Goal: Task Accomplishment & Management: Use online tool/utility

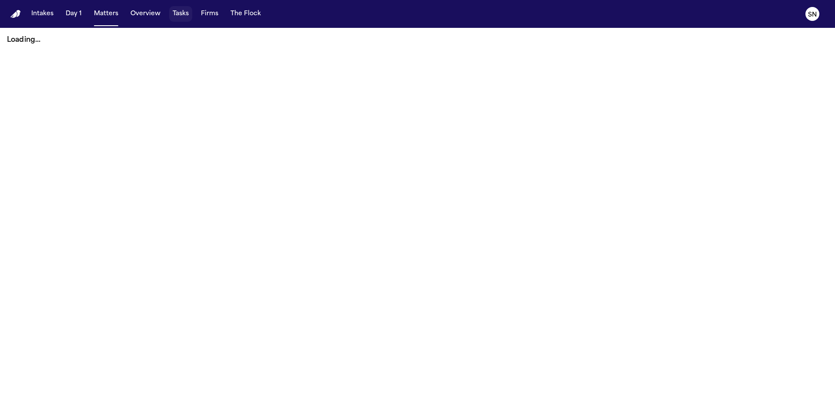
click at [187, 13] on button "Tasks" at bounding box center [180, 14] width 23 height 16
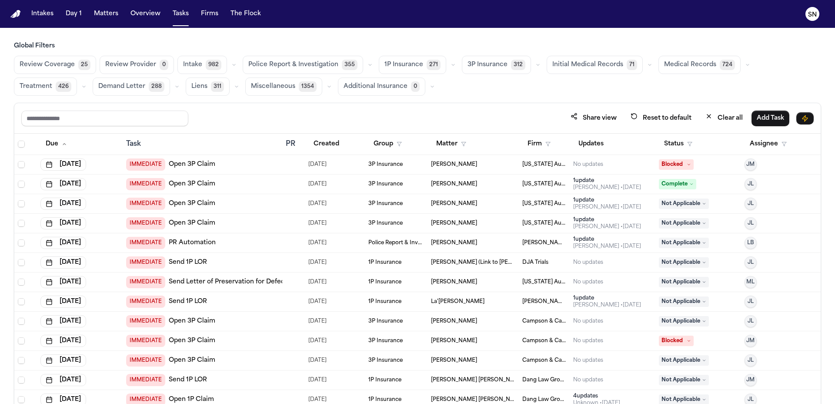
click at [664, 66] on span "Medical Records" at bounding box center [690, 64] width 52 height 9
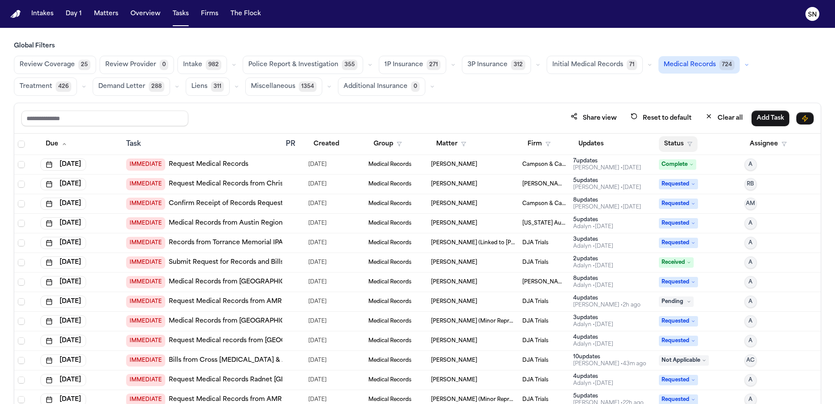
click at [678, 141] on button "Status" at bounding box center [678, 144] width 39 height 16
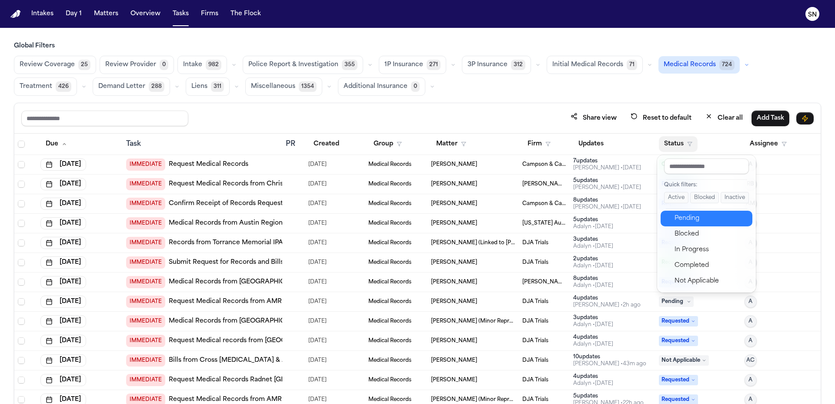
click at [706, 219] on div "Pending" at bounding box center [711, 218] width 73 height 10
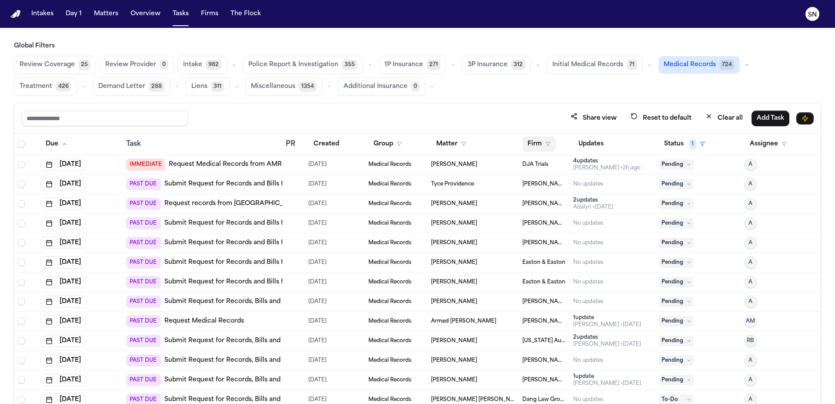
click at [542, 146] on button "Firm" at bounding box center [538, 144] width 33 height 16
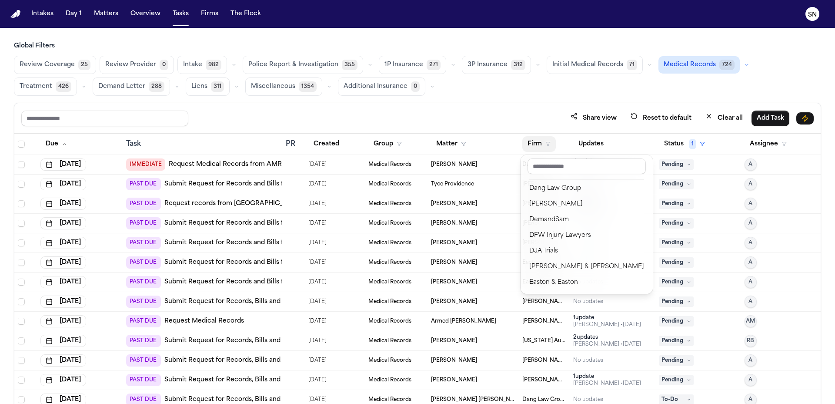
scroll to position [940, 0]
click at [566, 167] on input "text" at bounding box center [587, 166] width 118 height 16
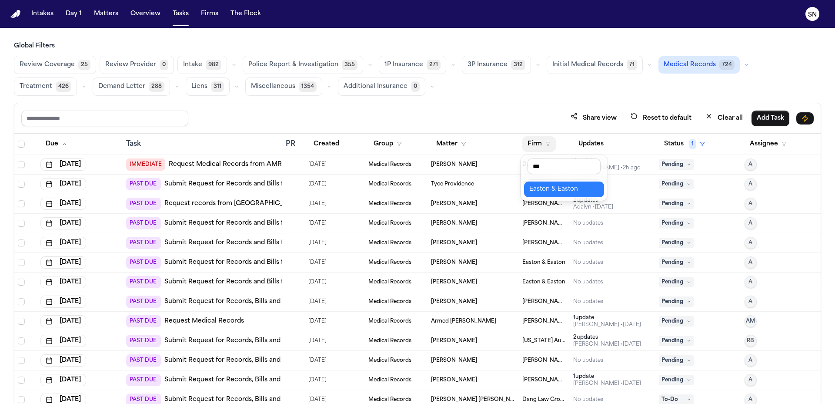
type input "***"
click at [569, 188] on div "Easton & Easton" at bounding box center [564, 189] width 70 height 10
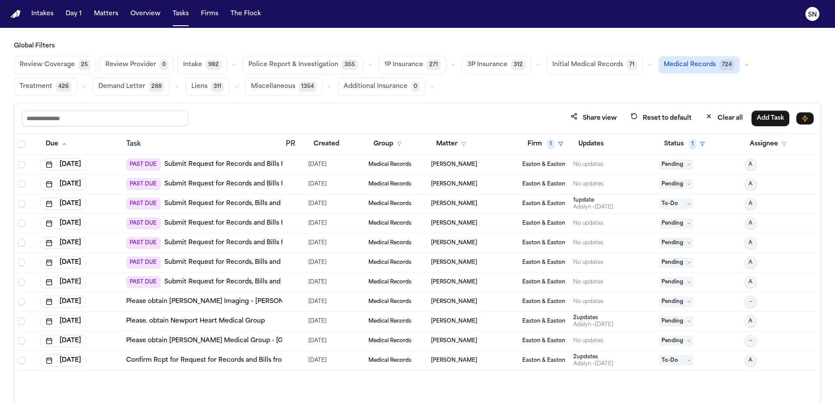
click at [111, 167] on div "Oct 7, 2025" at bounding box center [79, 164] width 79 height 12
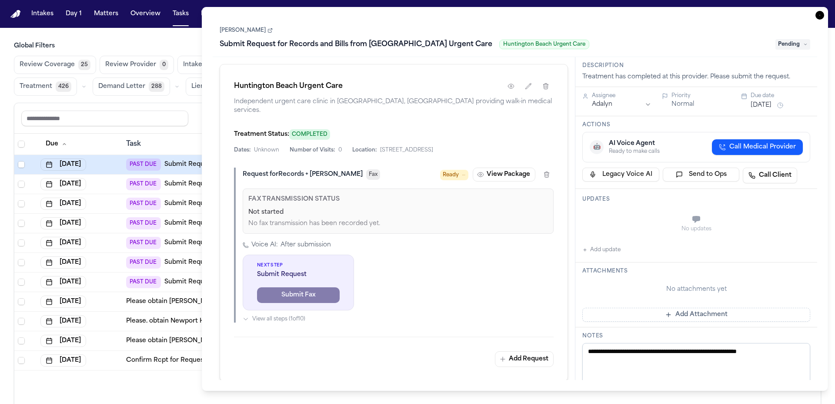
scroll to position [0, 0]
click at [489, 167] on button "View Package" at bounding box center [504, 174] width 63 height 14
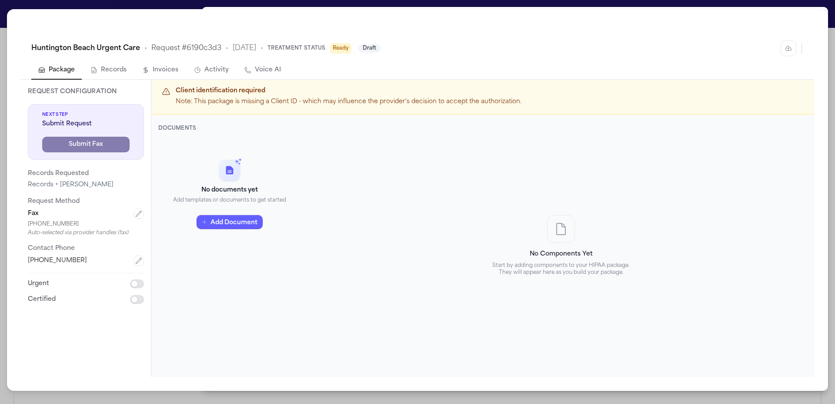
click at [685, 8] on div "Huntington Beach Urgent Care • Request # 6190c3d3 • 10/6/2025 • Treatment Statu…" at bounding box center [417, 202] width 835 height 404
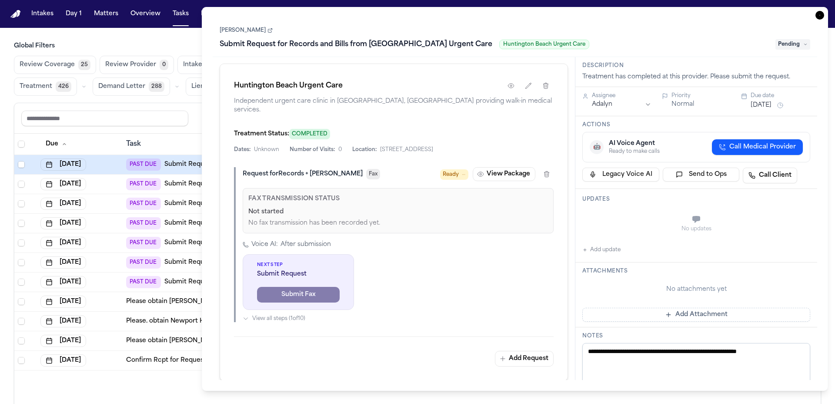
click at [826, 12] on div "**********" at bounding box center [515, 199] width 626 height 384
click at [819, 12] on icon "button" at bounding box center [820, 15] width 9 height 9
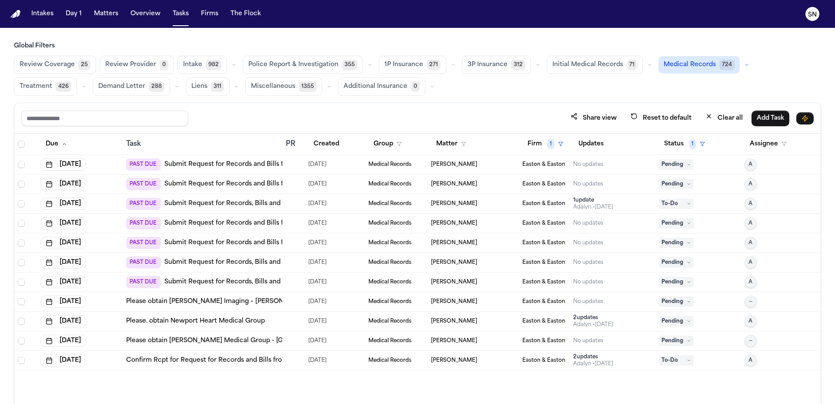
click at [196, 165] on link "Submit Request for Records and Bills from Huntington Beach Urgent Care" at bounding box center [284, 164] width 241 height 9
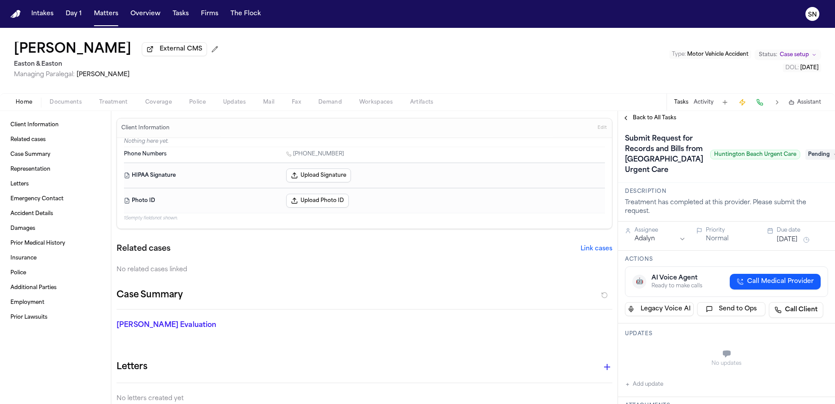
click at [123, 105] on span "Treatment" at bounding box center [113, 102] width 29 height 7
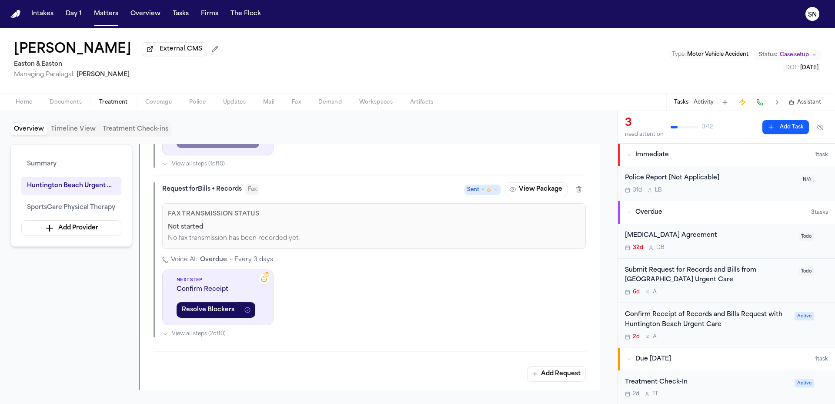
scroll to position [498, 0]
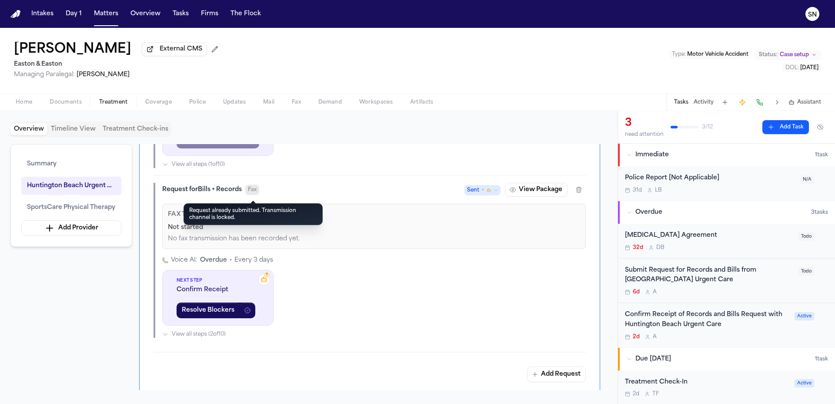
click at [251, 191] on span "Fax" at bounding box center [252, 189] width 14 height 10
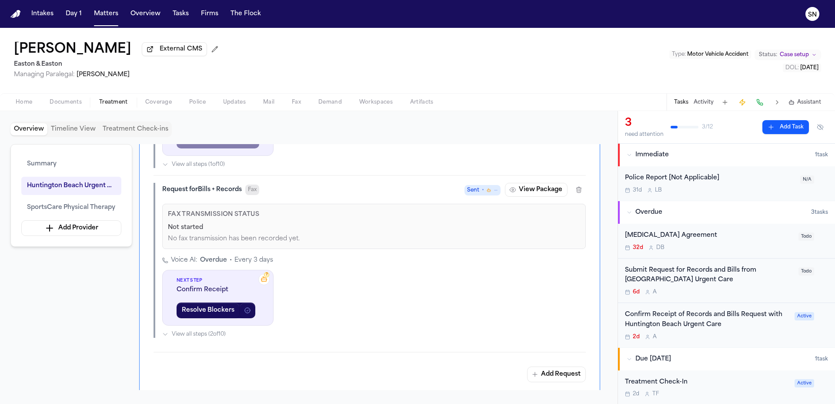
click at [251, 191] on span "Fax" at bounding box center [252, 189] width 14 height 10
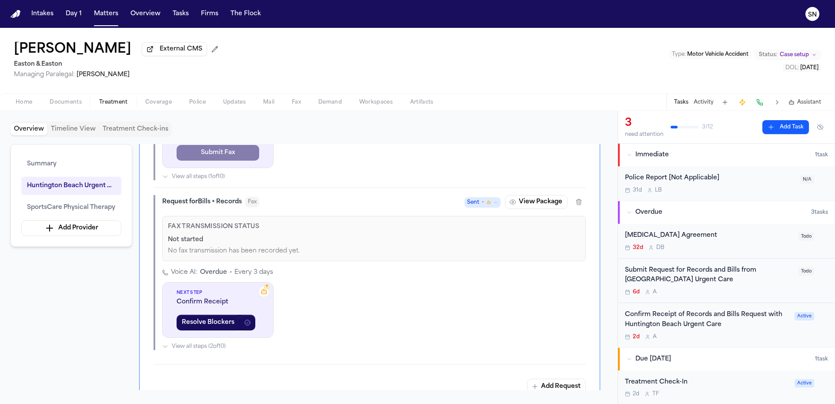
scroll to position [351, 0]
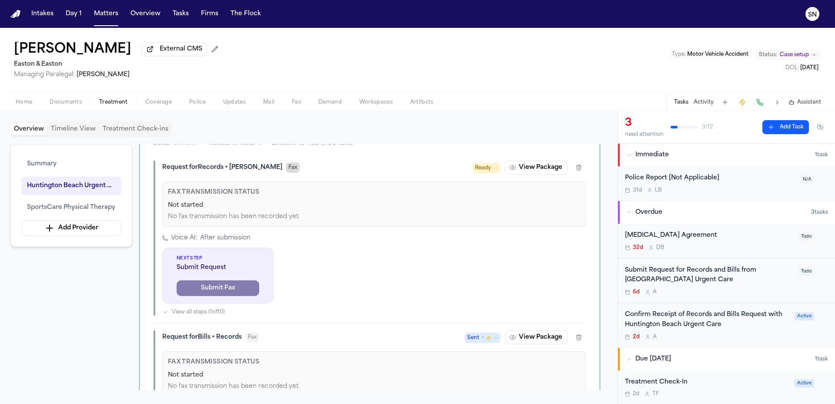
click at [286, 172] on span "Fax" at bounding box center [293, 167] width 14 height 10
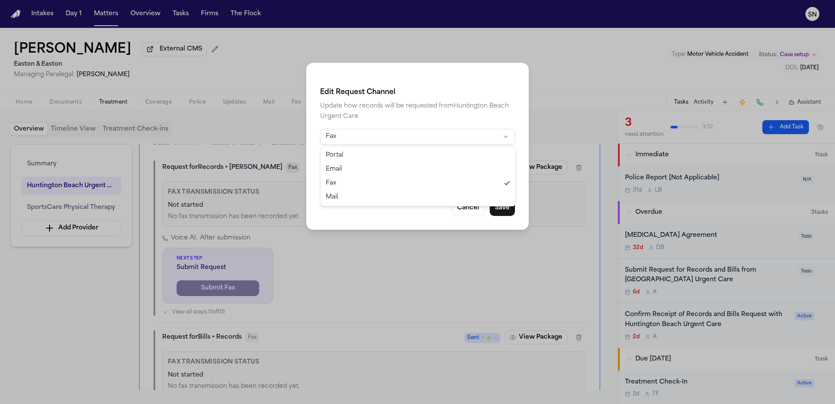
click at [349, 139] on html "Intakes Day 1 Matters Overview Tasks Firms The Flock SN Nicole Harris External …" at bounding box center [417, 202] width 835 height 404
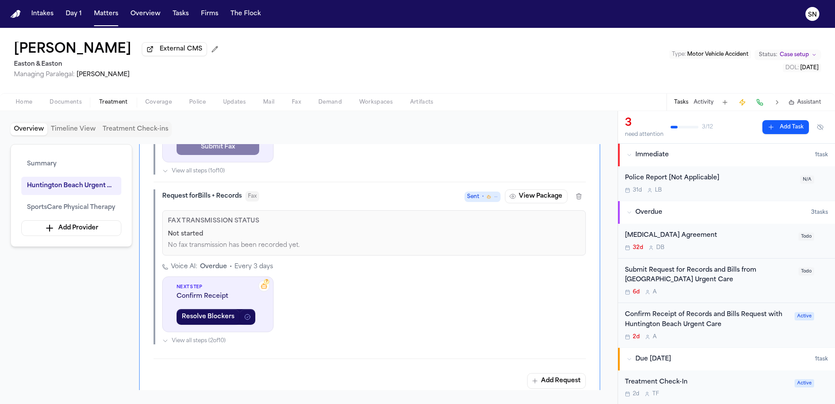
scroll to position [505, 0]
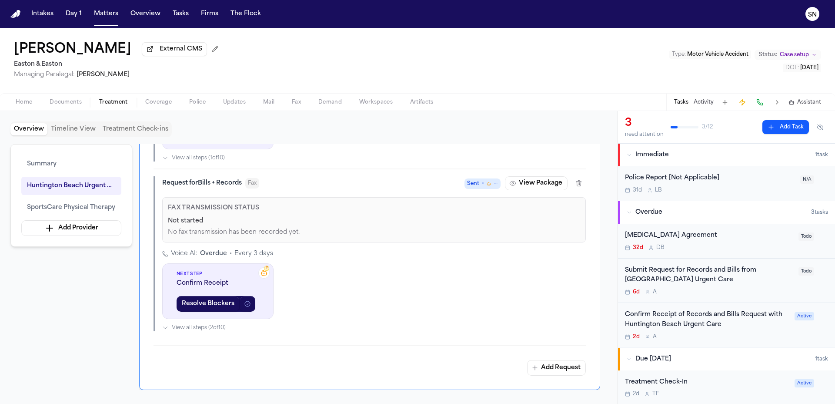
click at [214, 331] on span "View all steps ( 2 of 10 )" at bounding box center [199, 327] width 54 height 7
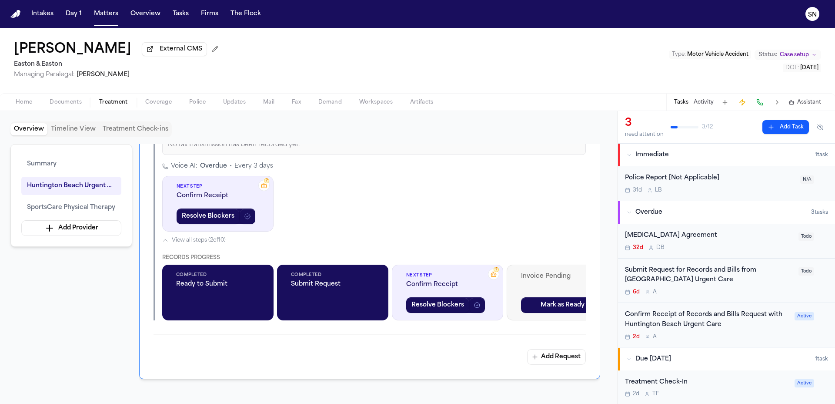
scroll to position [577, 0]
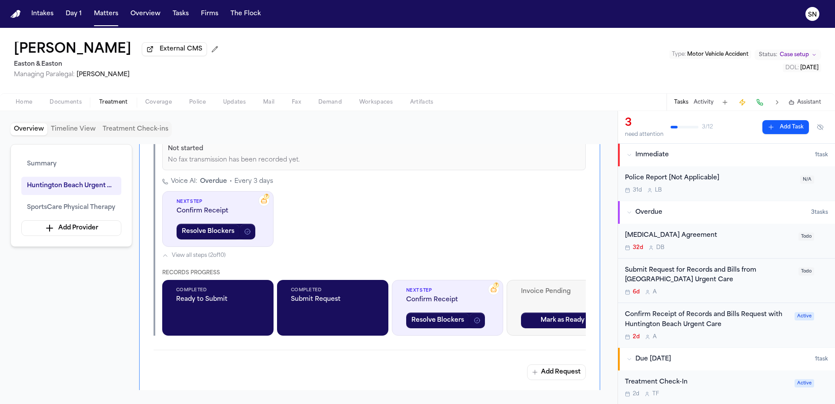
click at [226, 259] on span "View all steps ( 2 of 10 )" at bounding box center [199, 255] width 54 height 7
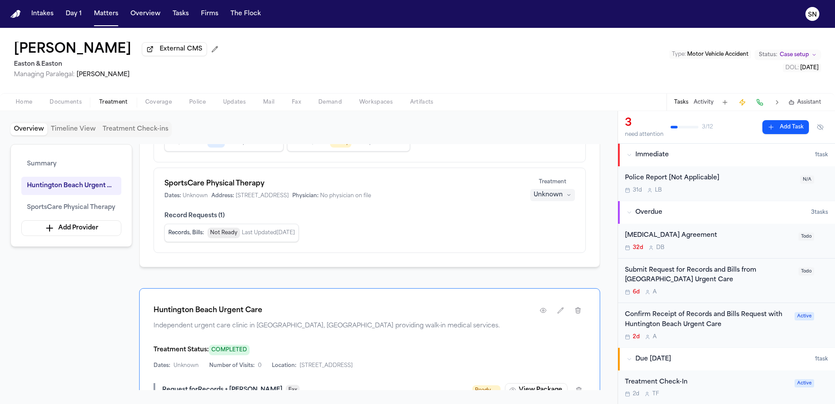
scroll to position [84, 0]
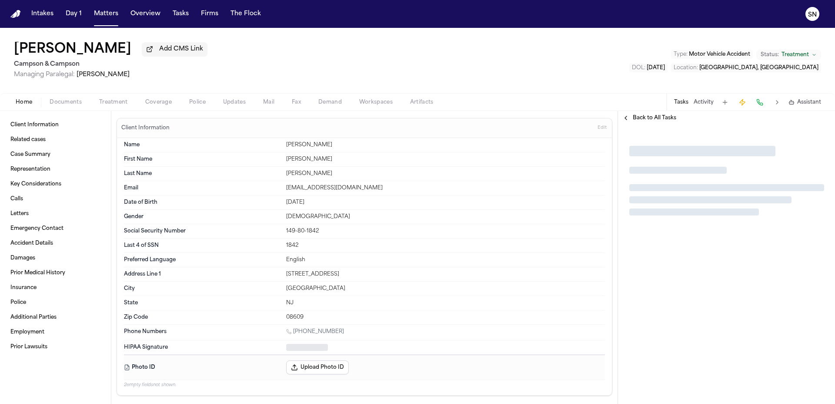
type textarea "*"
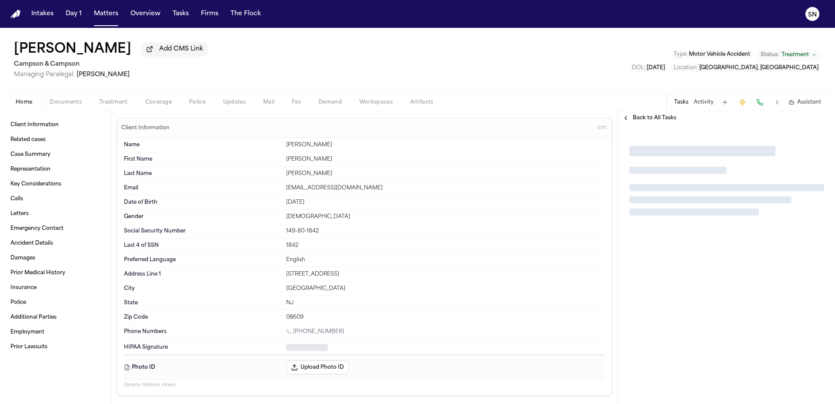
type textarea "*"
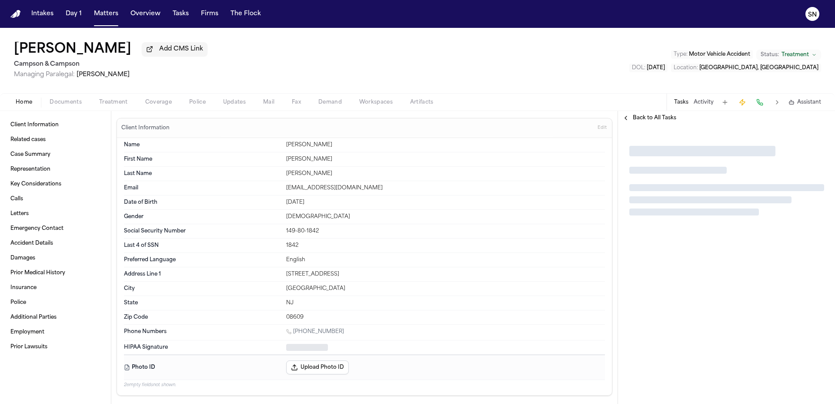
type textarea "*"
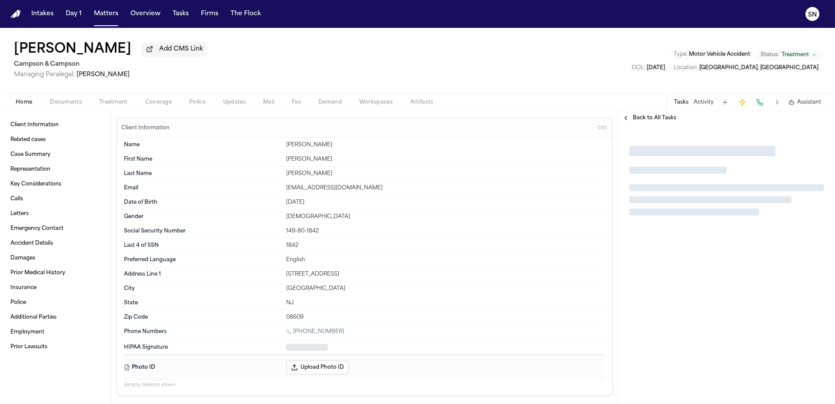
type textarea "*"
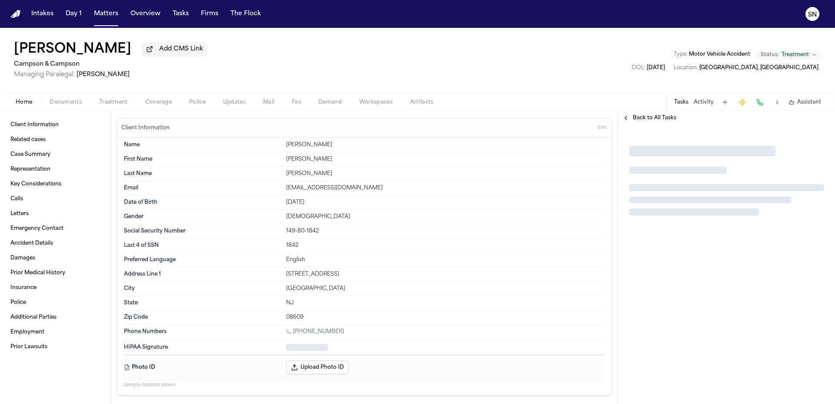
type textarea "*"
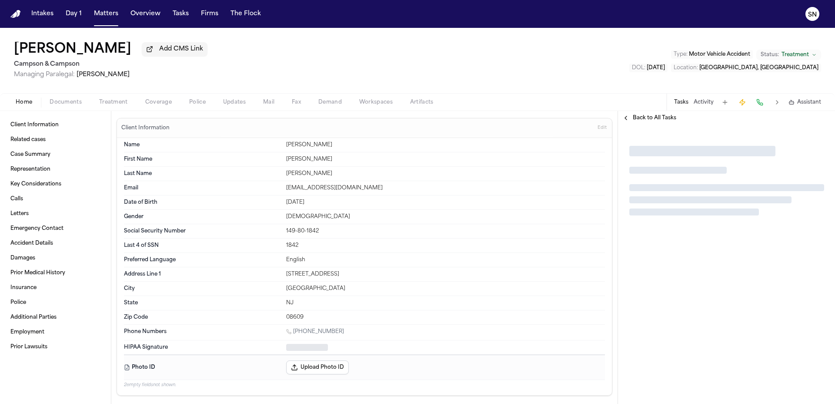
type textarea "*"
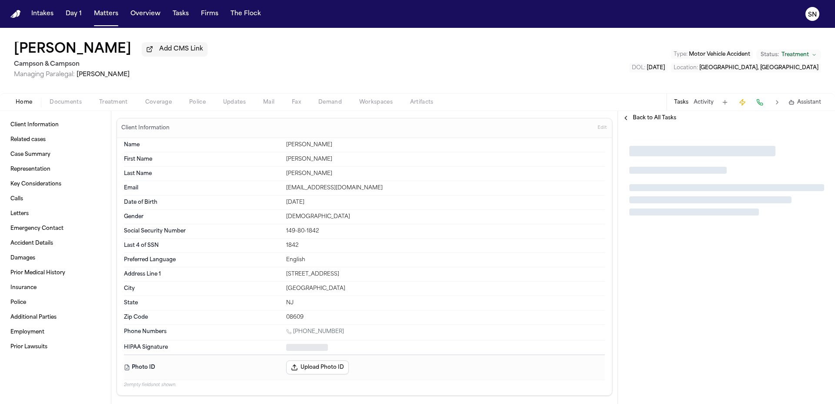
type textarea "*"
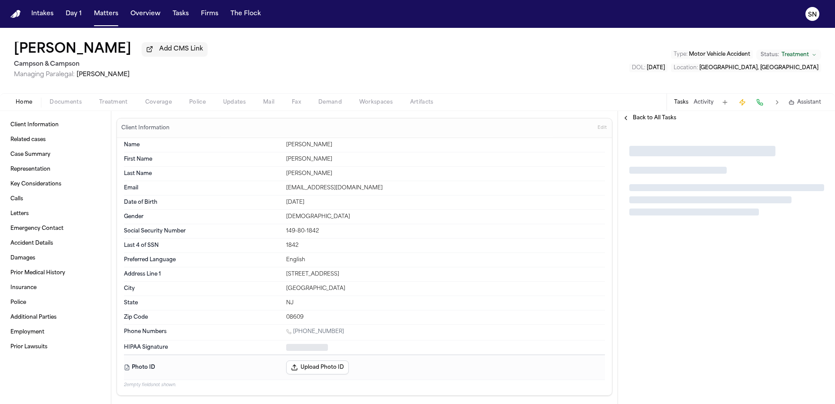
type textarea "*"
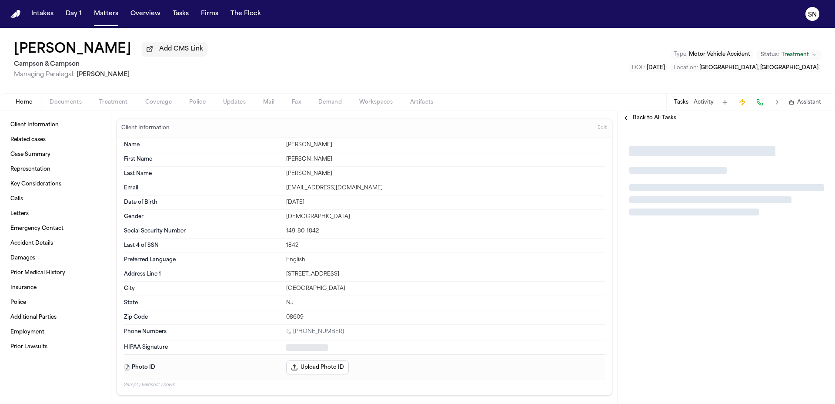
type textarea "*"
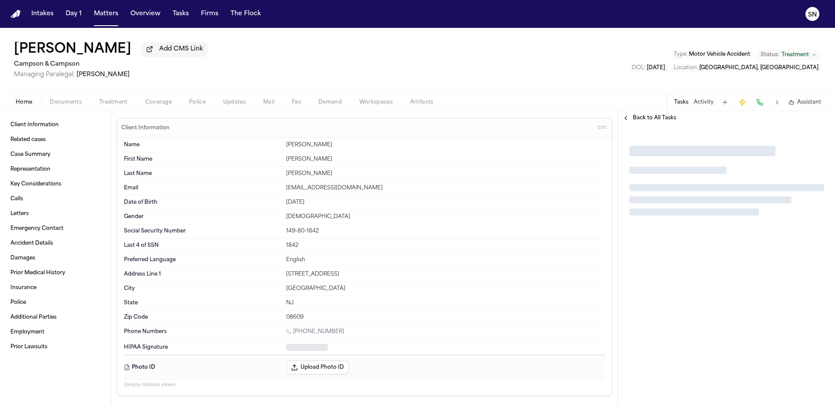
type textarea "*"
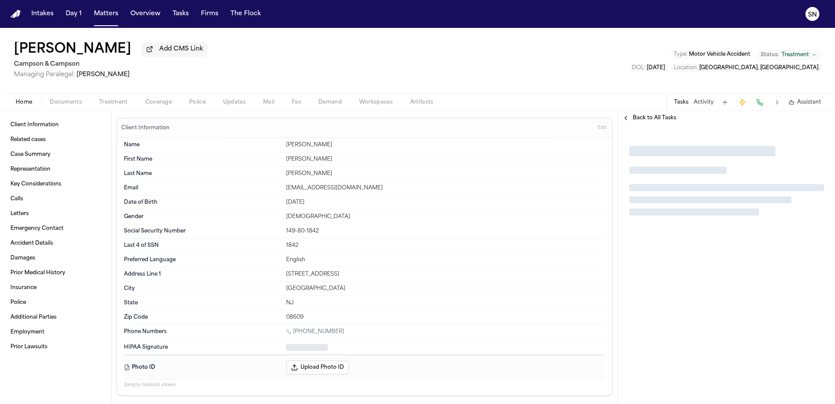
type textarea "*"
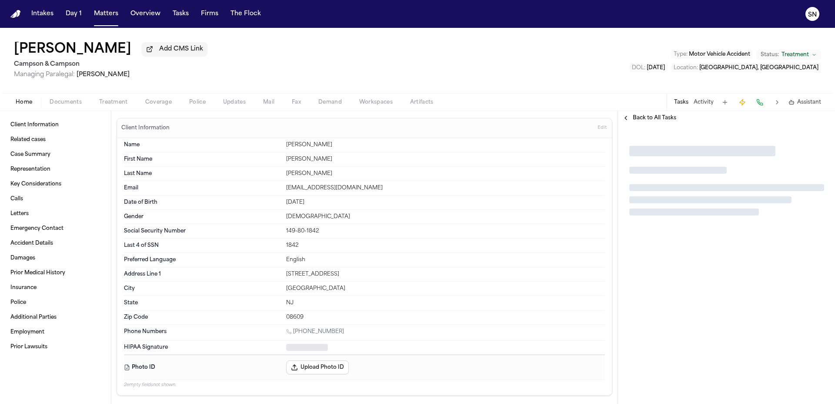
type textarea "*"
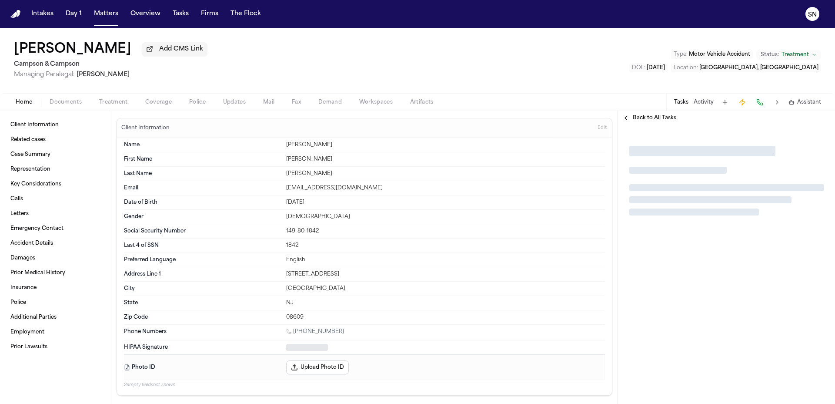
type textarea "*"
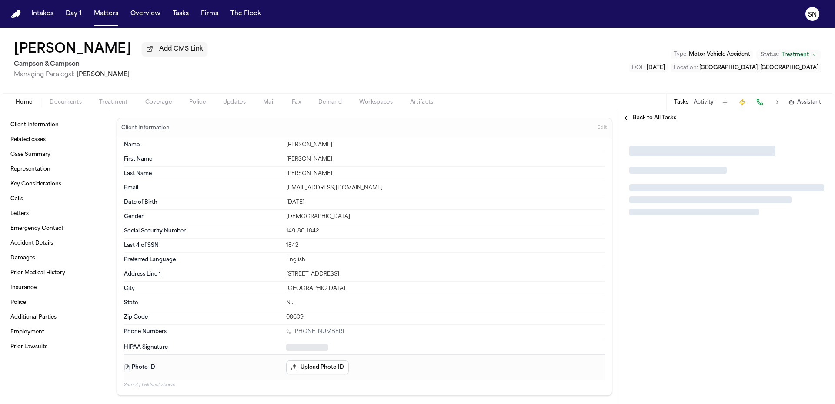
type textarea "*"
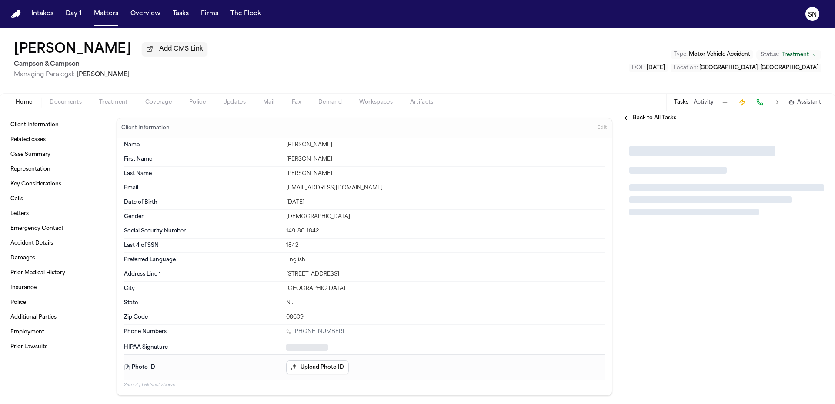
type textarea "*"
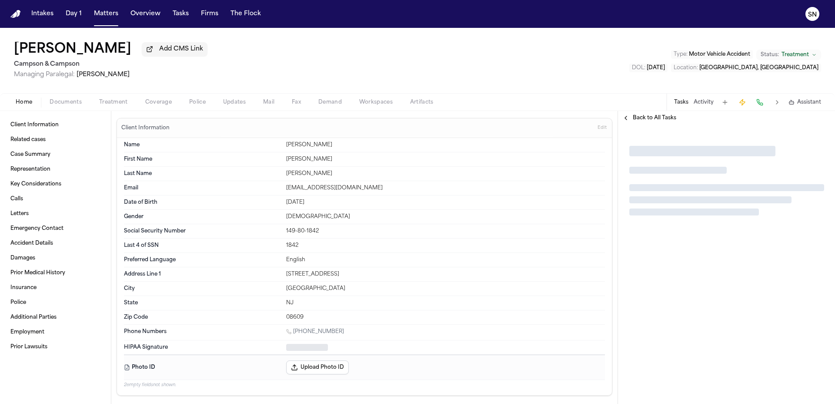
type textarea "*"
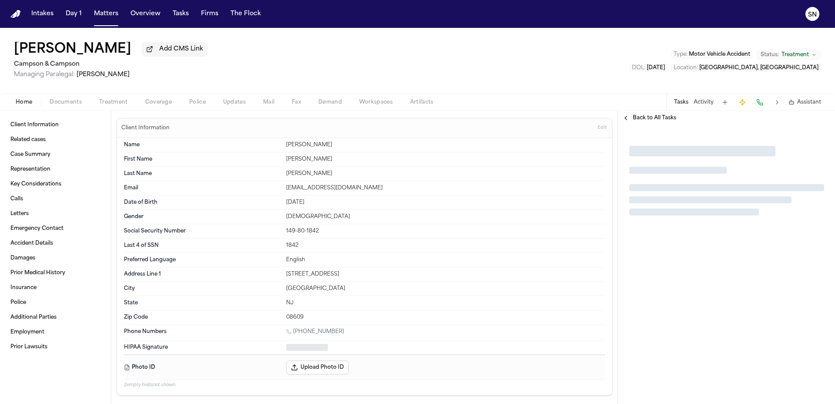
type textarea "*"
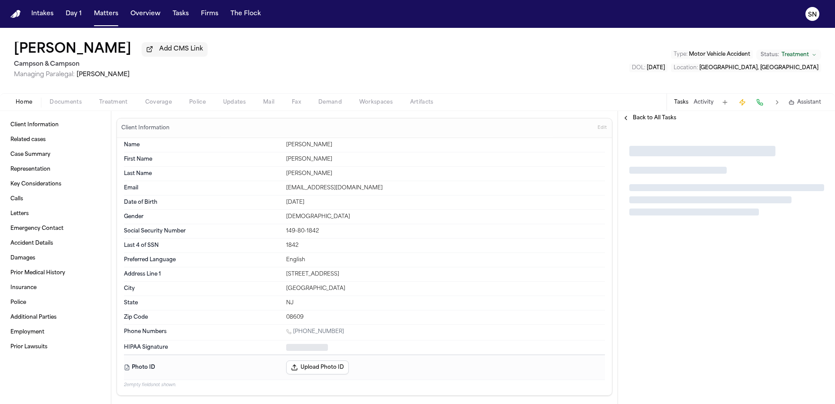
type textarea "*"
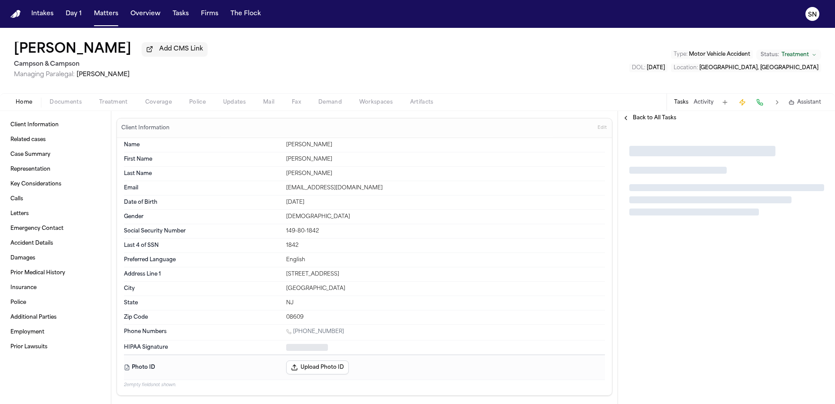
type textarea "*"
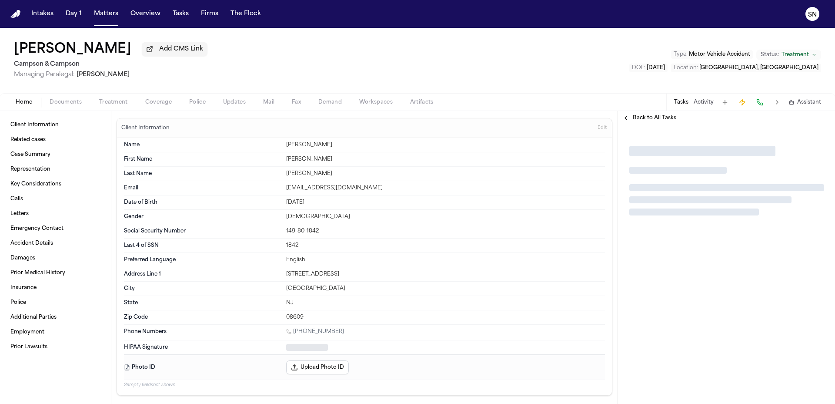
type textarea "*"
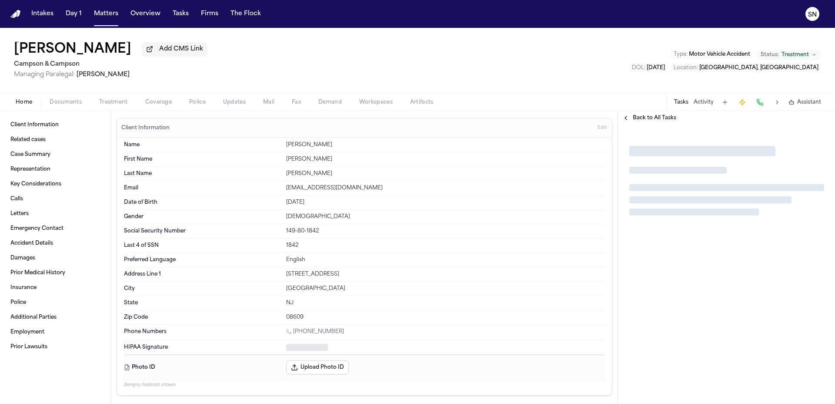
type textarea "*"
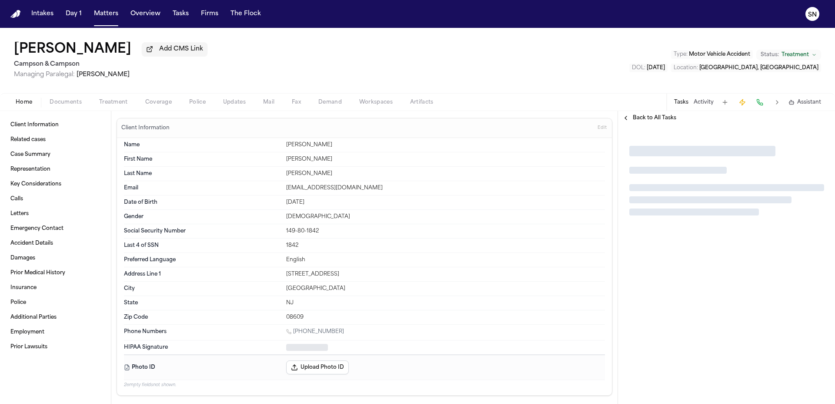
type textarea "*"
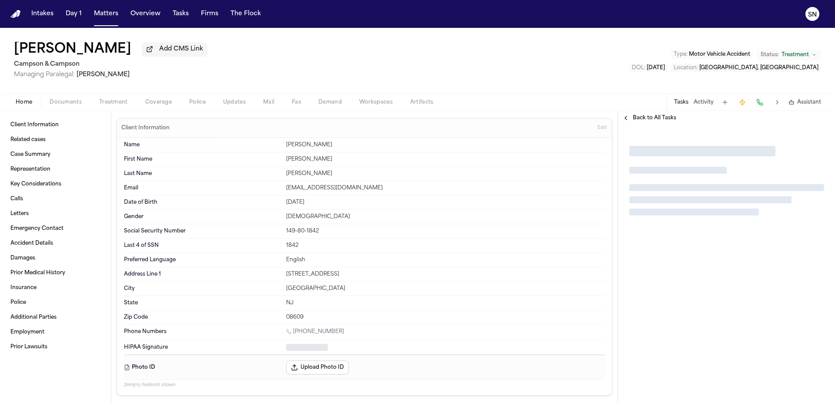
type textarea "*"
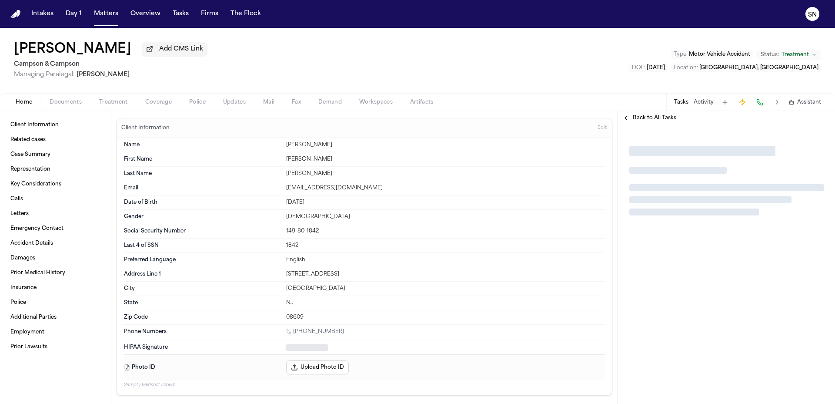
type textarea "*"
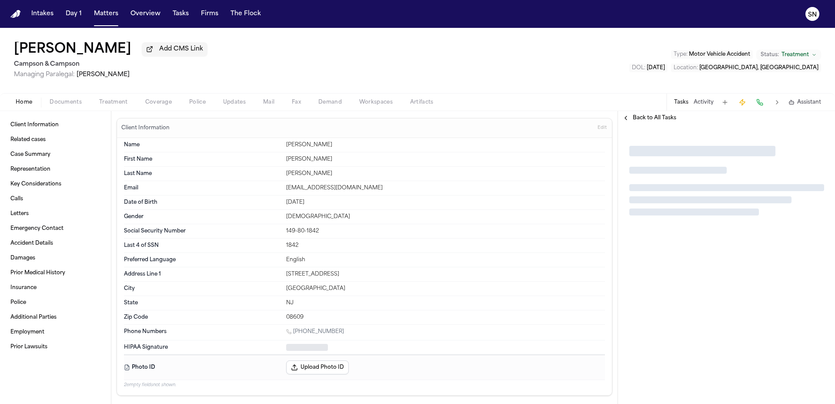
type textarea "*"
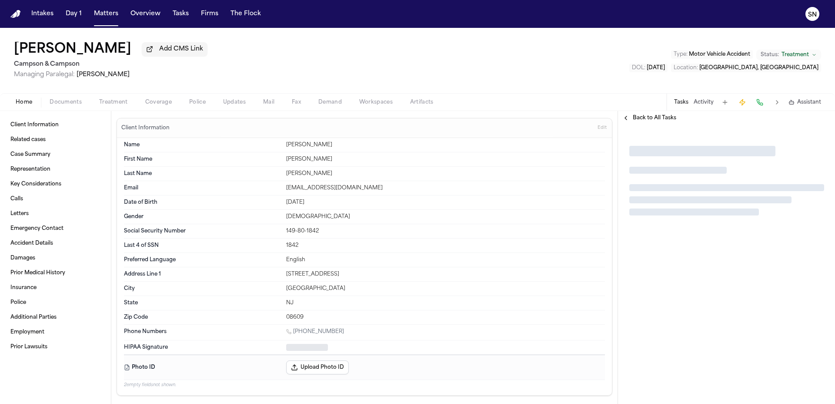
type textarea "*"
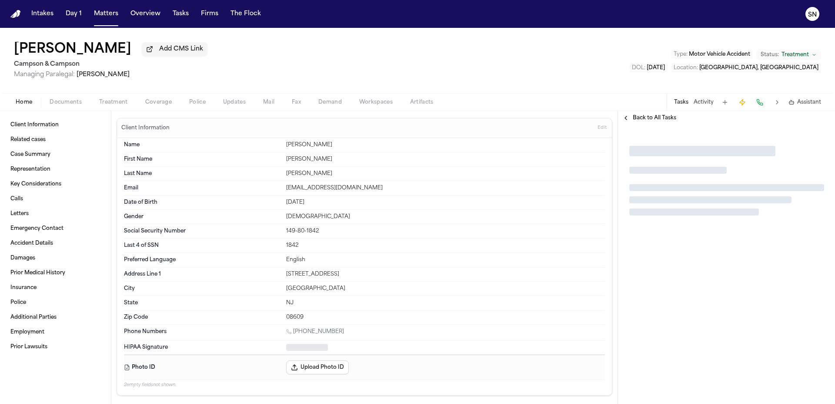
type textarea "*"
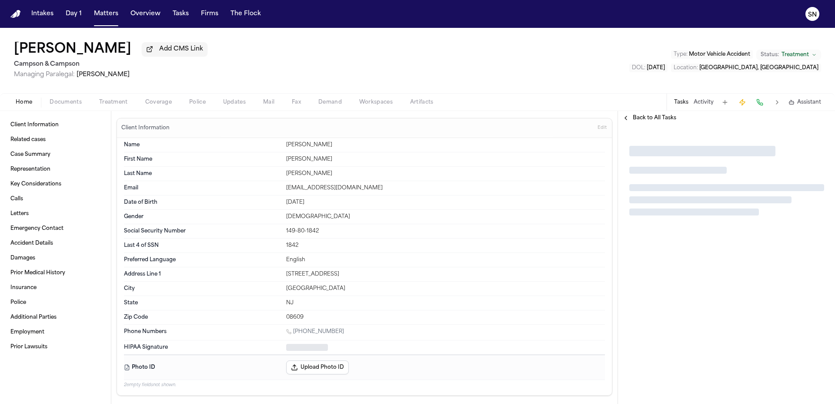
type textarea "*"
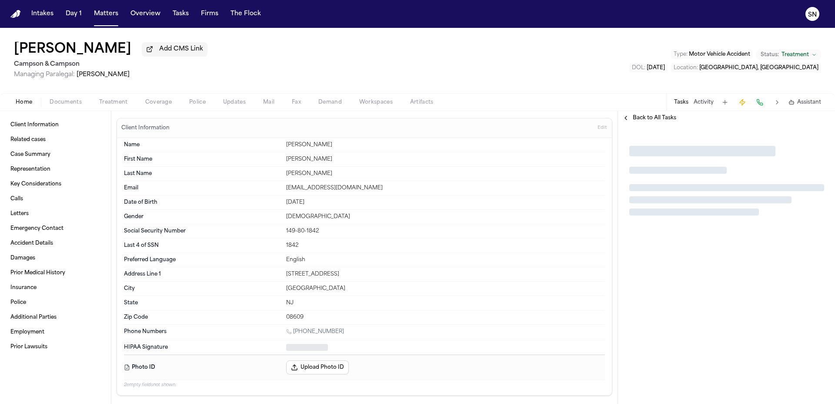
type textarea "*"
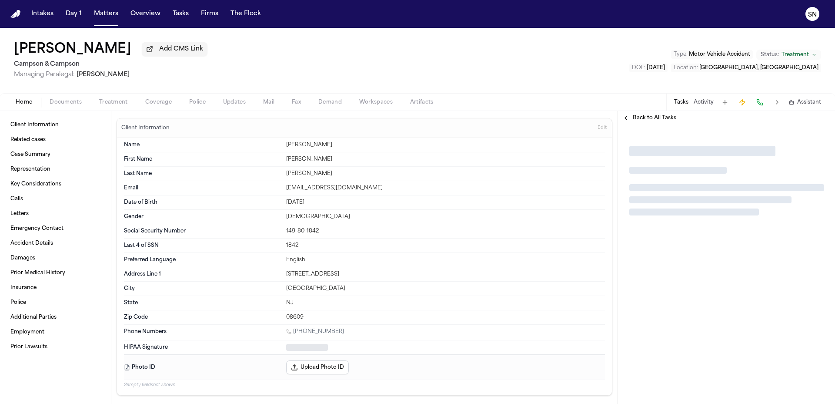
type textarea "*"
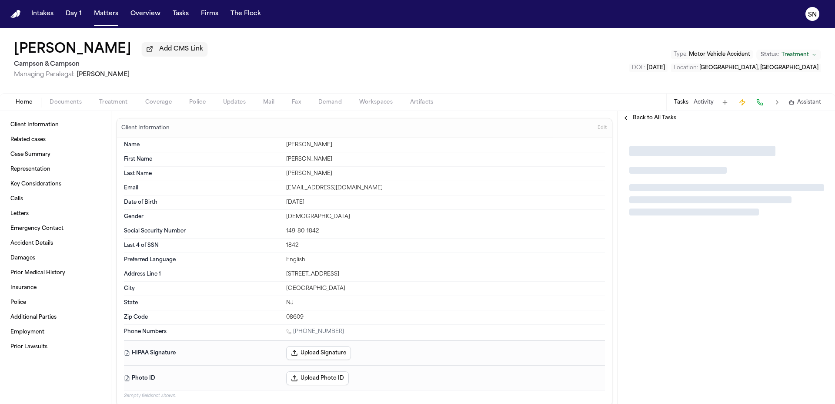
type textarea "*"
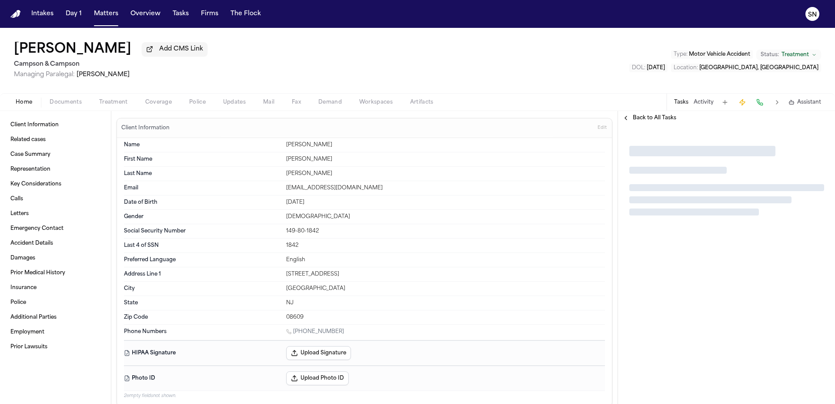
type textarea "*"
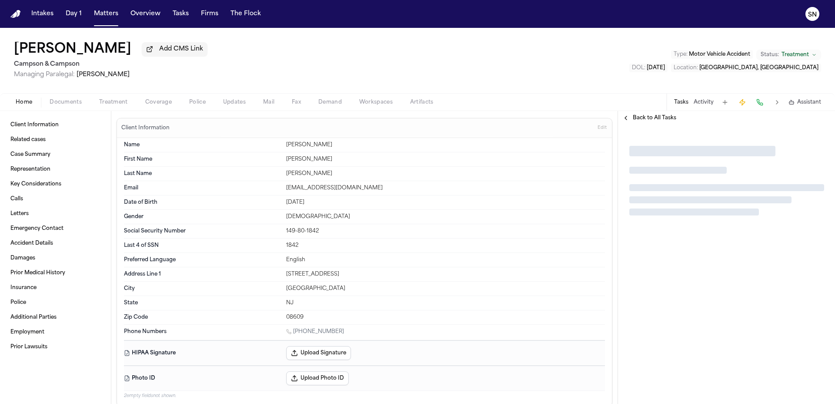
type textarea "*"
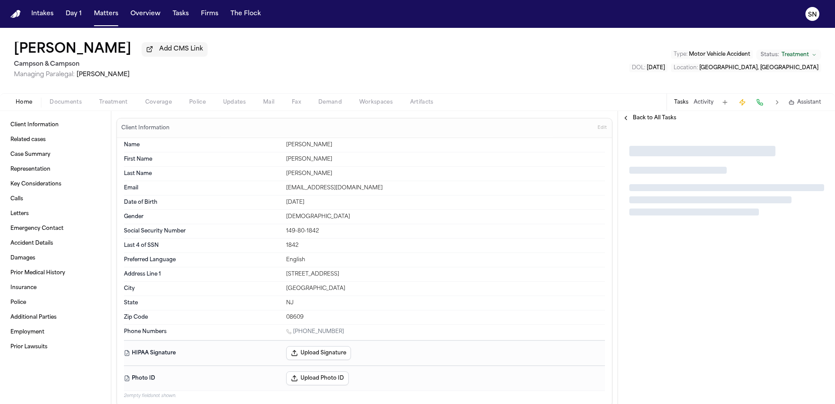
type textarea "*"
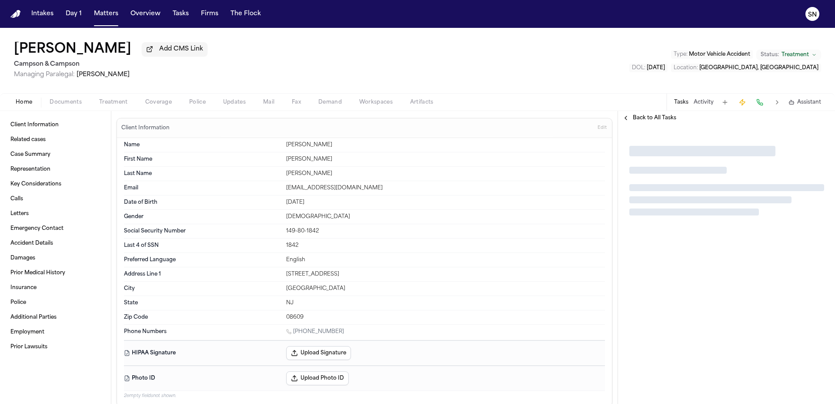
type textarea "*"
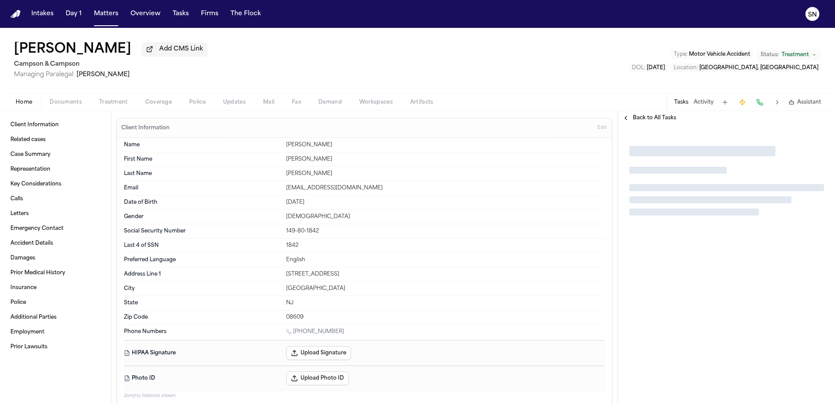
type textarea "*"
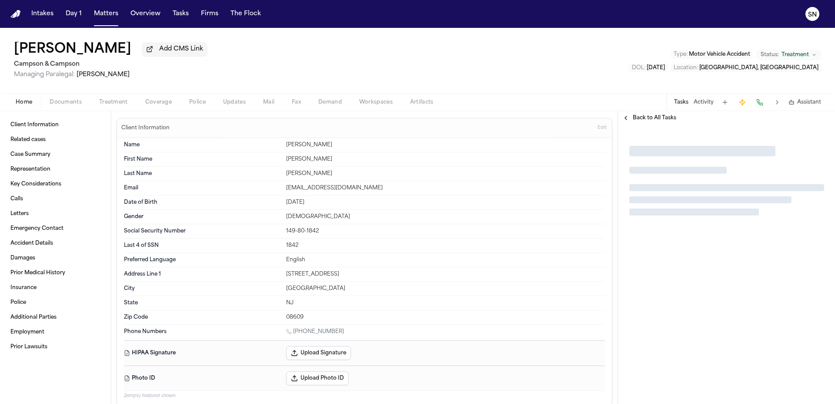
type textarea "*"
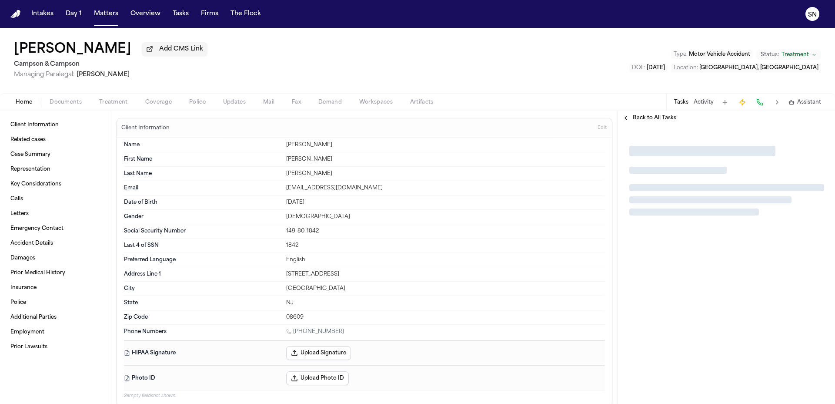
type textarea "*"
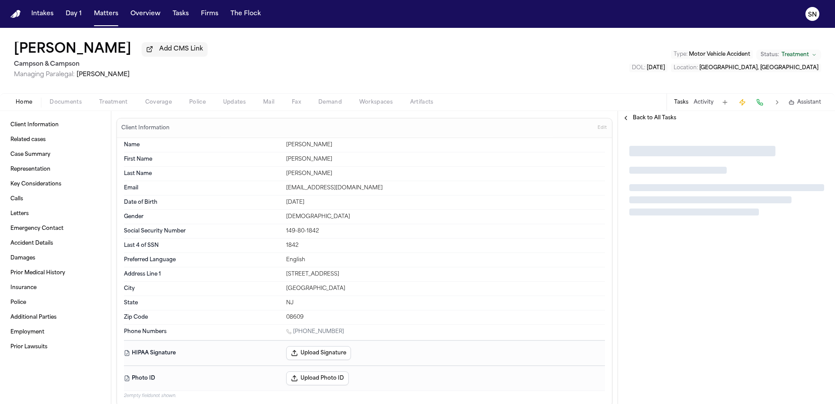
type textarea "*"
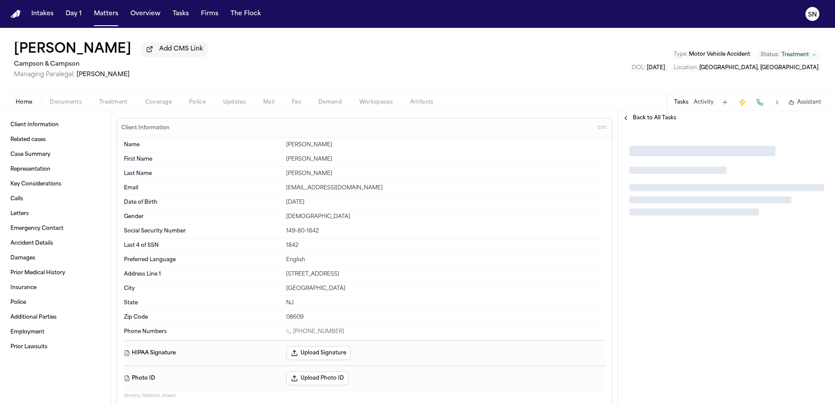
type textarea "*"
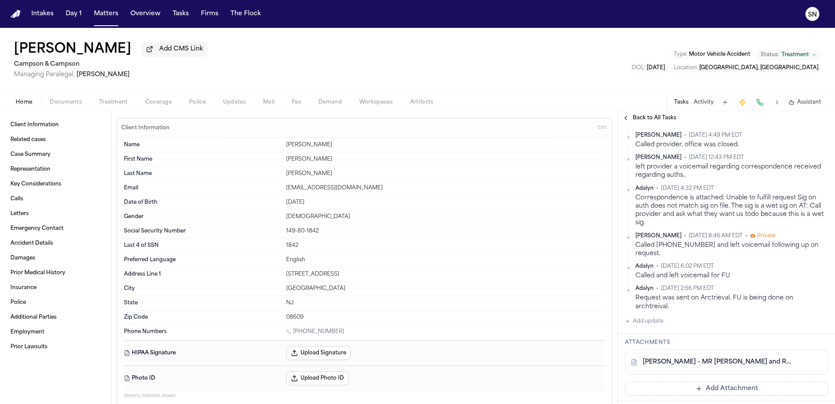
scroll to position [329, 0]
click at [704, 106] on button "Activity" at bounding box center [704, 102] width 20 height 7
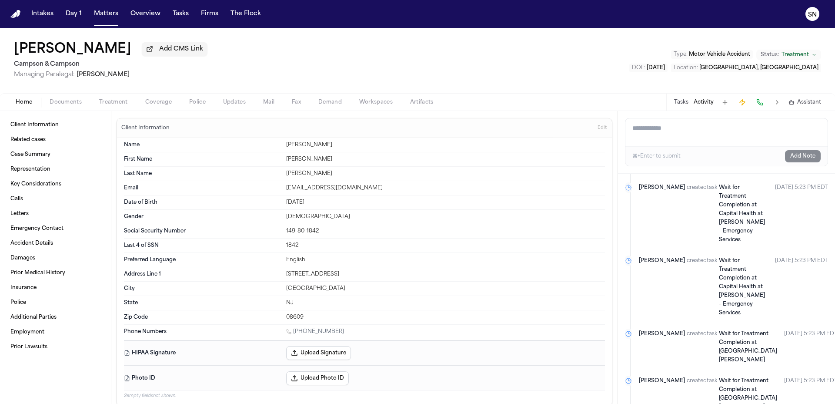
scroll to position [0, 0]
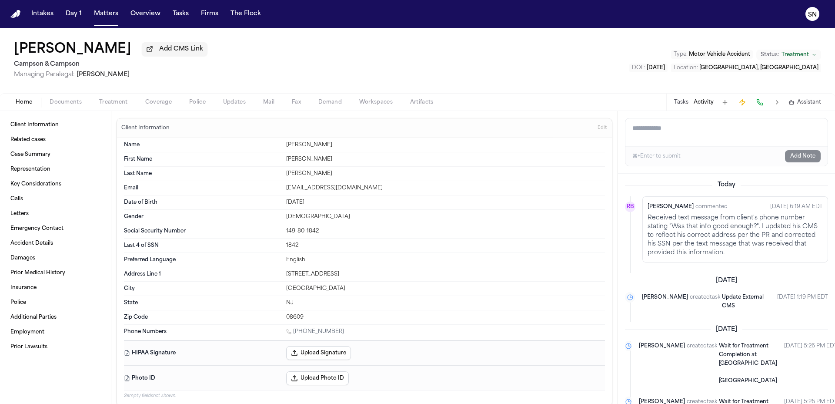
click at [682, 102] on button "Tasks" at bounding box center [681, 102] width 14 height 7
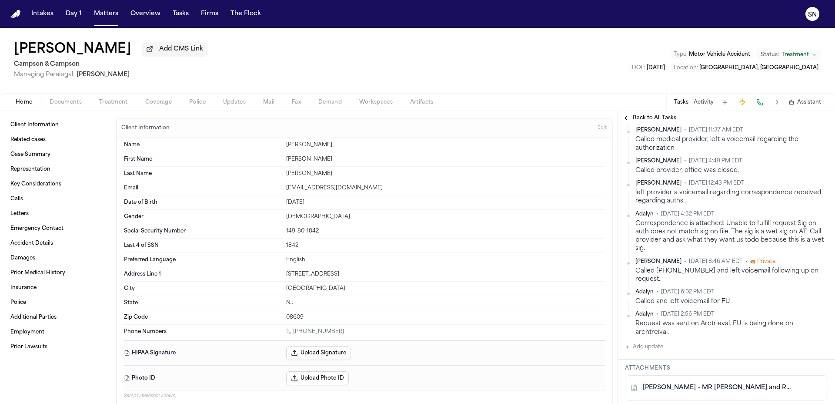
scroll to position [305, 0]
click at [182, 9] on button "Tasks" at bounding box center [180, 14] width 23 height 16
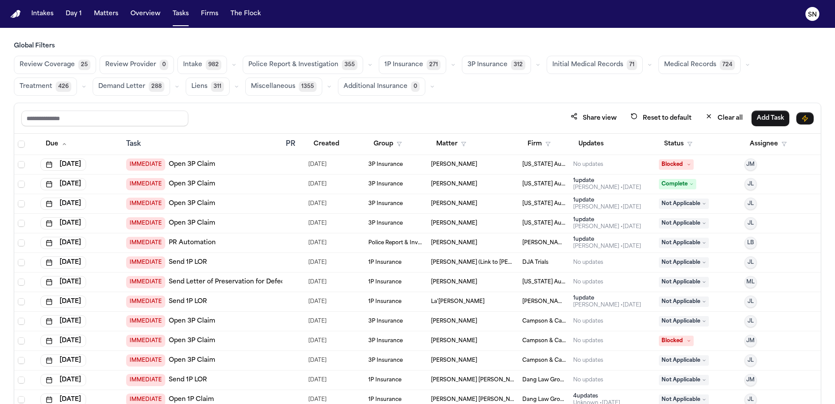
click at [559, 58] on button "Initial Medical Records 71" at bounding box center [595, 65] width 96 height 18
